Goal: Task Accomplishment & Management: Use online tool/utility

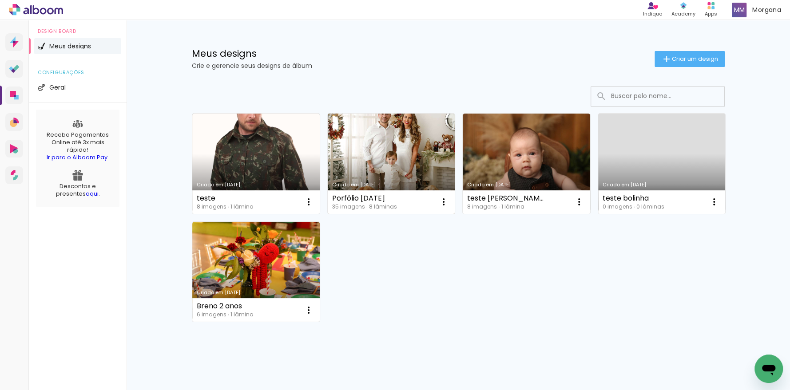
click at [400, 151] on link "Criado em [DATE]" at bounding box center [391, 164] width 127 height 100
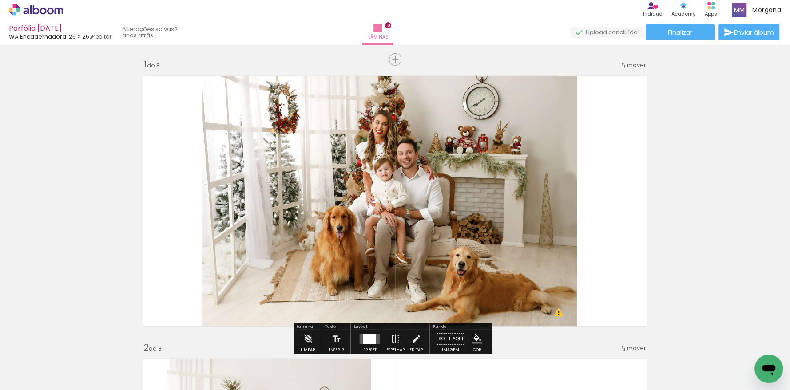
click at [335, 364] on div at bounding box center [338, 360] width 44 height 44
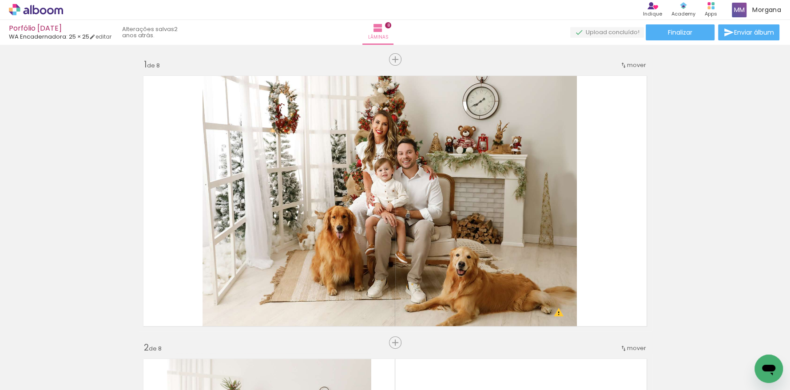
click at [489, 365] on div at bounding box center [487, 360] width 44 height 44
click at [682, 362] on div at bounding box center [686, 360] width 44 height 44
click at [183, 356] on div at bounding box center [188, 360] width 44 height 44
click at [128, 360] on div at bounding box center [139, 360] width 44 height 44
click at [96, 360] on div at bounding box center [89, 360] width 44 height 44
